Goal: Task Accomplishment & Management: Use online tool/utility

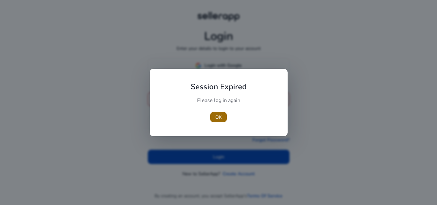
type input "**********"
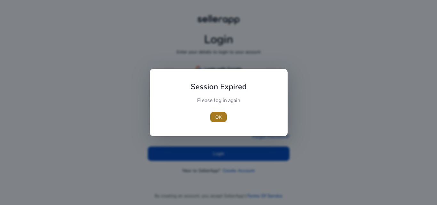
click at [220, 117] on span "OK" at bounding box center [218, 117] width 6 height 7
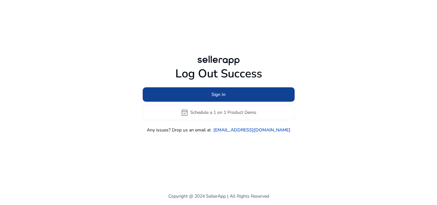
click at [222, 97] on span "Sign In" at bounding box center [218, 94] width 14 height 7
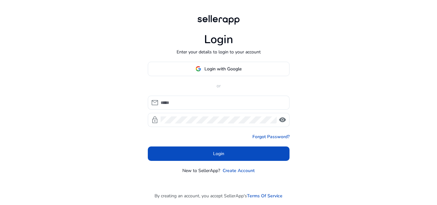
type input "**********"
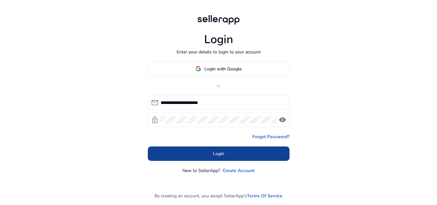
click at [222, 156] on span "Login" at bounding box center [218, 153] width 11 height 7
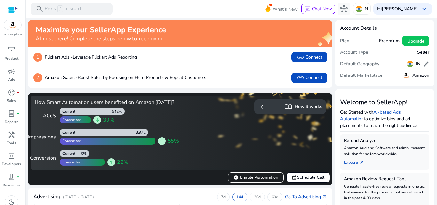
click at [280, 125] on app-sa-how-it-works-cta "chevron_left import_contacts How it works" at bounding box center [254, 132] width 143 height 67
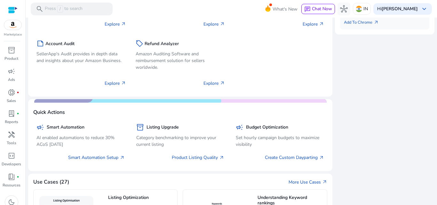
scroll to position [319, 0]
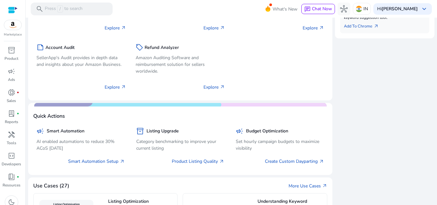
drag, startPoint x: 432, startPoint y: 113, endPoint x: 432, endPoint y: 129, distance: 16.6
click at [432, 129] on mat-sidenav-content "search Press / to search What's New chat Chat Now hub IN Hi Divya Bhatia keyboa…" at bounding box center [231, 102] width 411 height 205
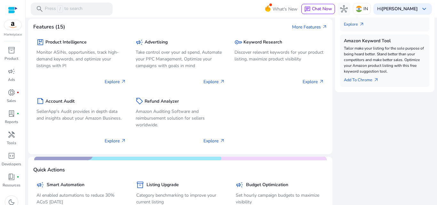
scroll to position [261, 0]
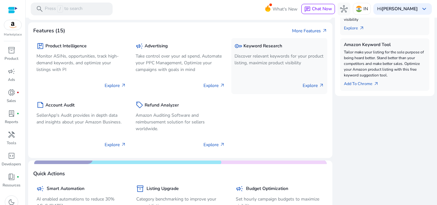
click at [304, 89] on p "Explore arrow_outward" at bounding box center [313, 85] width 21 height 7
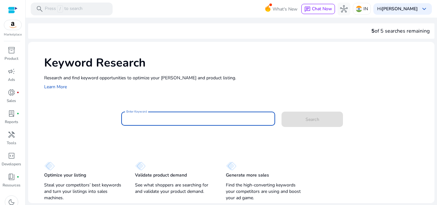
click at [168, 118] on input "Enter Keyword" at bounding box center [198, 118] width 144 height 7
type input "*"
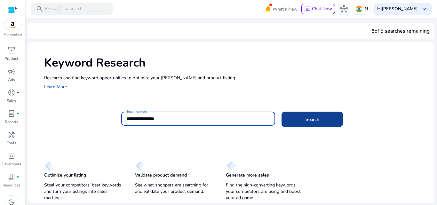
type input "**********"
click at [326, 122] on span at bounding box center [311, 119] width 61 height 15
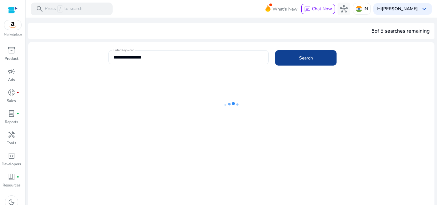
click at [315, 117] on ng-lottie at bounding box center [231, 105] width 406 height 42
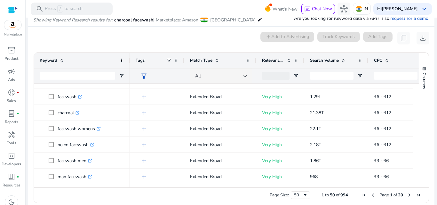
scroll to position [109, 0]
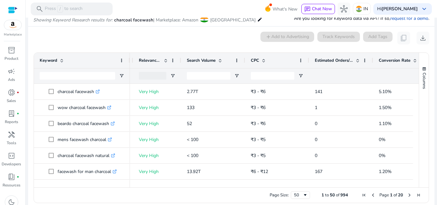
drag, startPoint x: 381, startPoint y: 184, endPoint x: 392, endPoint y: 184, distance: 11.5
click at [392, 184] on div at bounding box center [222, 185] width 430 height 6
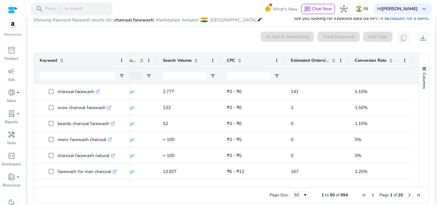
drag, startPoint x: 400, startPoint y: 188, endPoint x: 408, endPoint y: 188, distance: 8.0
click at [408, 188] on div "Page Size: 50 1 to 50 of 994 Page 1 of 20" at bounding box center [231, 194] width 395 height 15
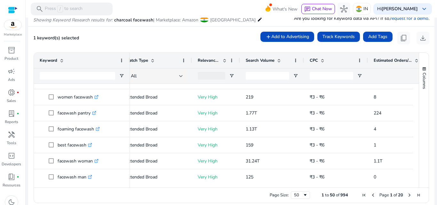
drag, startPoint x: 412, startPoint y: 121, endPoint x: 412, endPoint y: 128, distance: 6.4
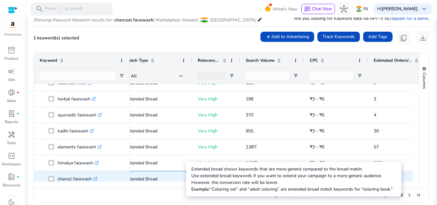
click at [147, 173] on p "Extended Broad" at bounding box center [156, 178] width 60 height 13
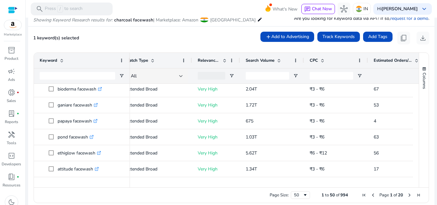
scroll to position [506, 0]
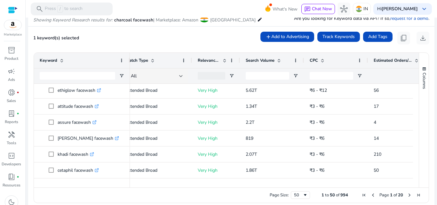
scroll to position [542, 0]
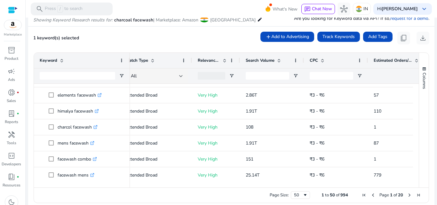
drag, startPoint x: 416, startPoint y: 137, endPoint x: 415, endPoint y: 129, distance: 8.1
click at [415, 129] on div "Keyword Match Type Relevance Score CPC" at bounding box center [231, 120] width 395 height 135
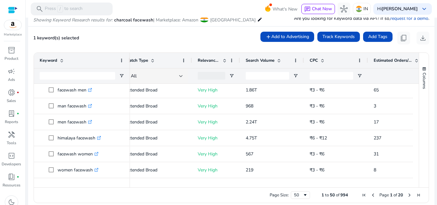
drag, startPoint x: 416, startPoint y: 110, endPoint x: 415, endPoint y: 104, distance: 6.2
click at [415, 104] on div "Keyword Match Type Relevance Score CPC" at bounding box center [231, 120] width 395 height 135
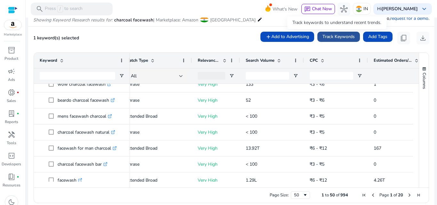
click at [332, 36] on span "Track Keywords" at bounding box center [338, 36] width 32 height 7
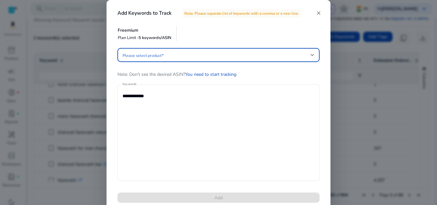
click at [312, 55] on div at bounding box center [313, 55] width 4 height 3
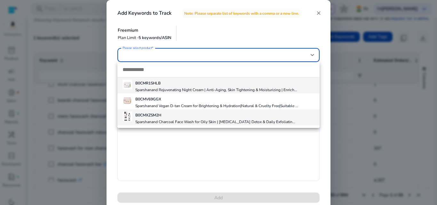
click at [235, 120] on h4 "Sparshanand Charcoal Face Wash for Oily Skin | [MEDICAL_DATA] Detox & Daily Exf…" at bounding box center [215, 121] width 160 height 5
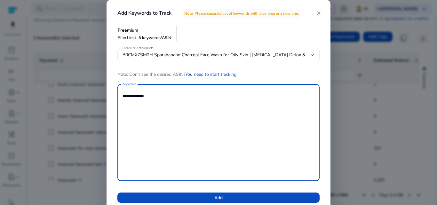
click at [124, 101] on textarea "**********" at bounding box center [218, 132] width 192 height 91
click at [126, 106] on textarea "**********" at bounding box center [218, 132] width 192 height 91
click at [156, 96] on textarea "**********" at bounding box center [218, 132] width 192 height 91
click at [176, 113] on textarea "**********" at bounding box center [218, 132] width 192 height 91
type textarea "**********"
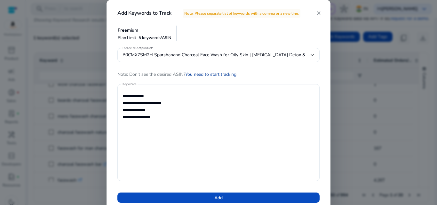
click at [214, 76] on link "You need to start tracking" at bounding box center [210, 74] width 51 height 6
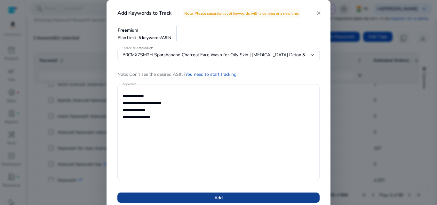
click at [220, 197] on span "Add" at bounding box center [218, 197] width 8 height 7
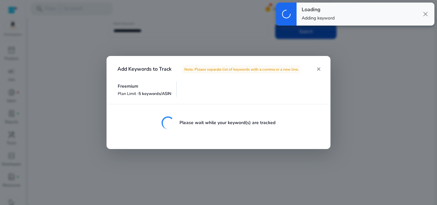
scroll to position [27, 0]
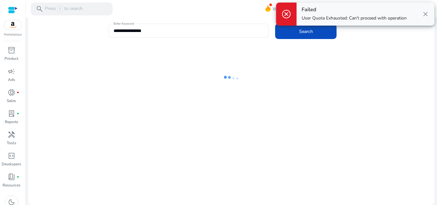
click at [425, 13] on span "close" at bounding box center [426, 14] width 8 height 8
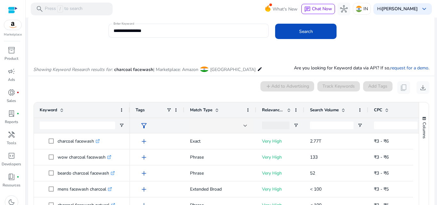
scroll to position [76, 0]
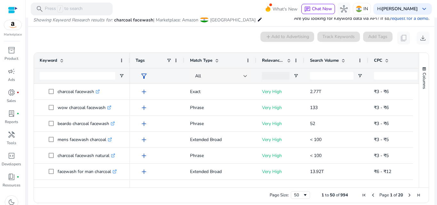
click at [100, 32] on div "0 keyword(s) selected add Add to Advertising Track Keywords Add Tags content_co…" at bounding box center [231, 38] width 396 height 13
